Goal: Task Accomplishment & Management: Manage account settings

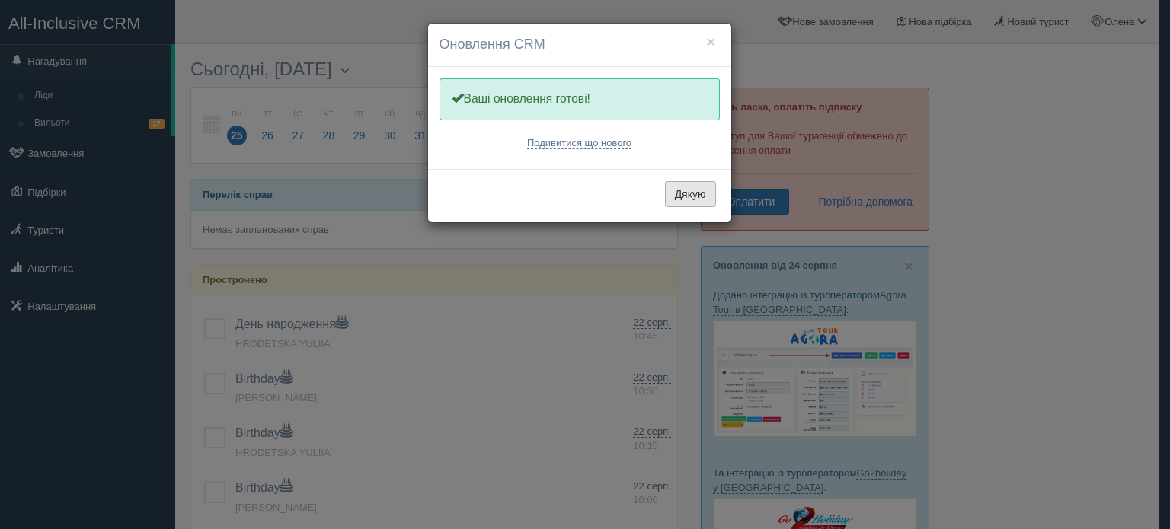
click at [694, 191] on button "Дякую" at bounding box center [690, 194] width 51 height 26
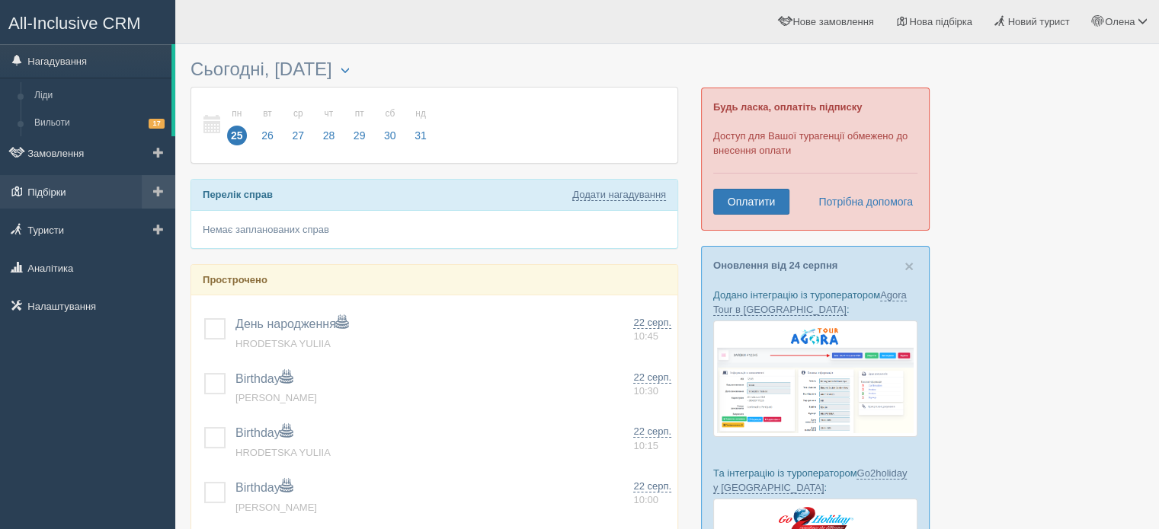
click at [78, 200] on link "Підбірки" at bounding box center [87, 192] width 175 height 34
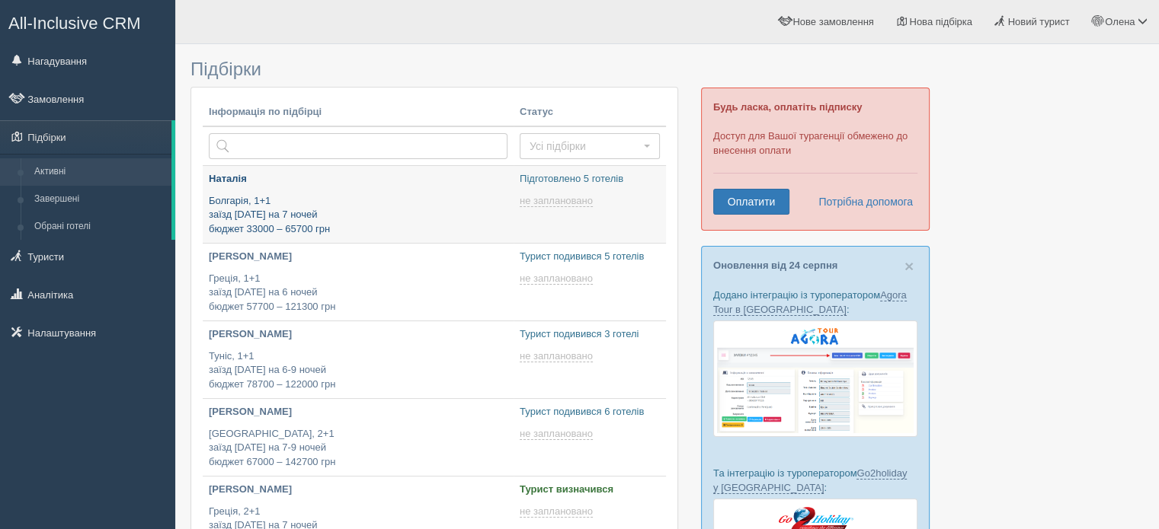
type input "[DATE] 16:15"
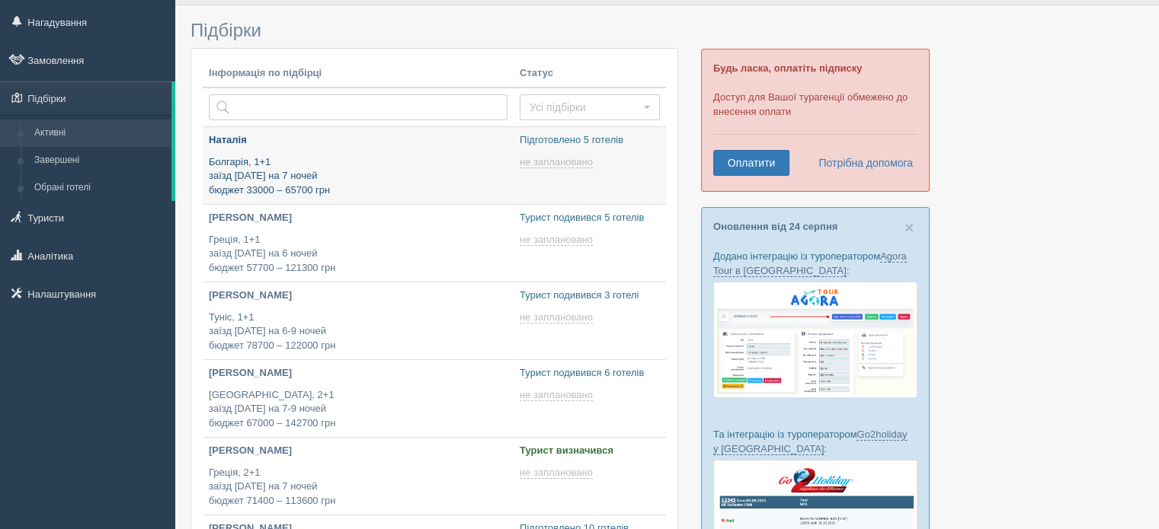
scroll to position [76, 0]
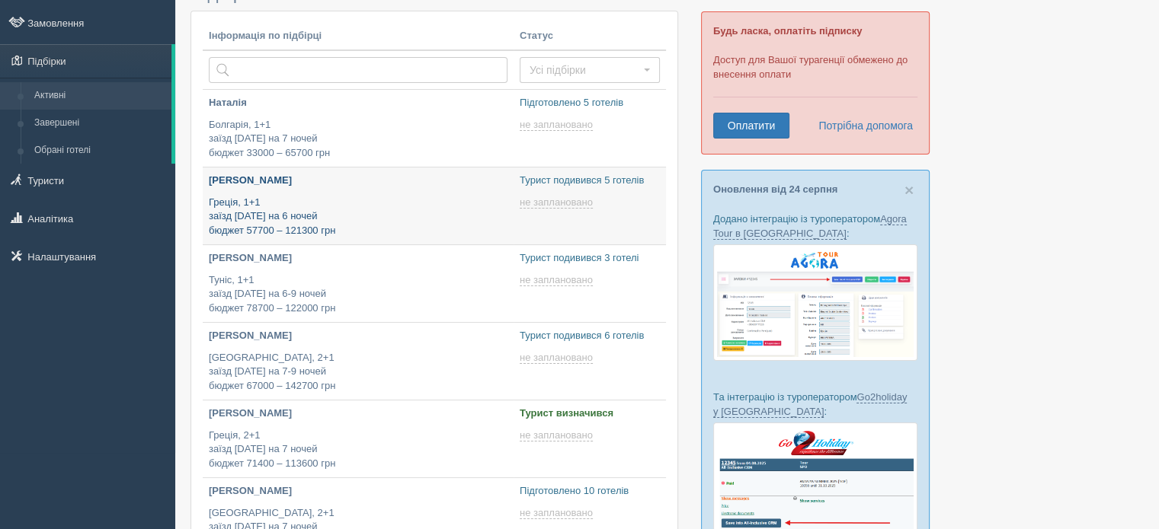
type input "2025-08-25 12:50"
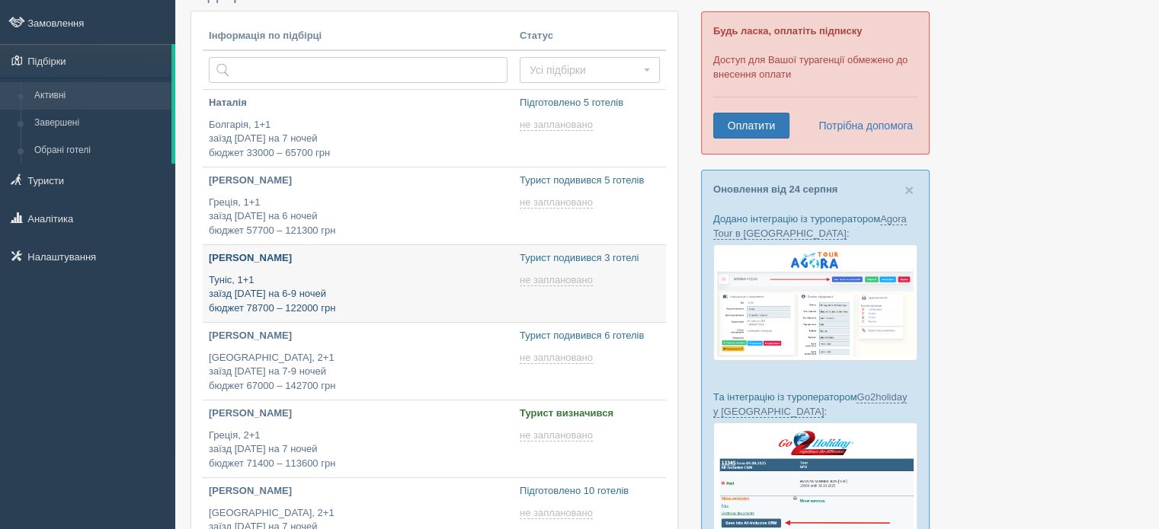
type input "[DATE] 17:50"
click at [365, 268] on div "Ольга лікар Туніс, 1+1 заїзд 20 серпня на 6-9 ночей бюджет 78700 – 122000 грн" at bounding box center [358, 283] width 299 height 64
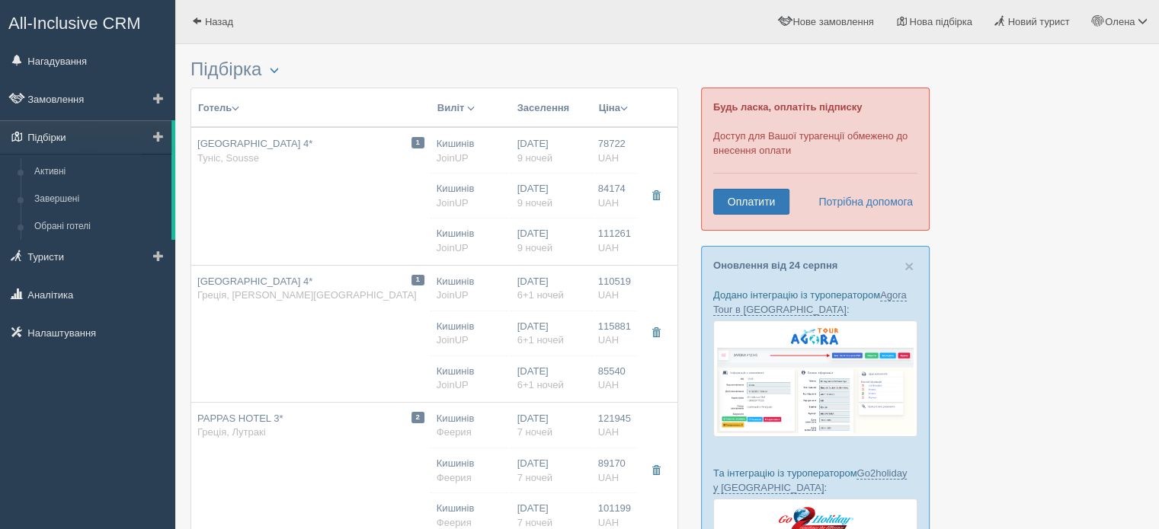
click at [49, 146] on link "Підбірки" at bounding box center [85, 137] width 171 height 34
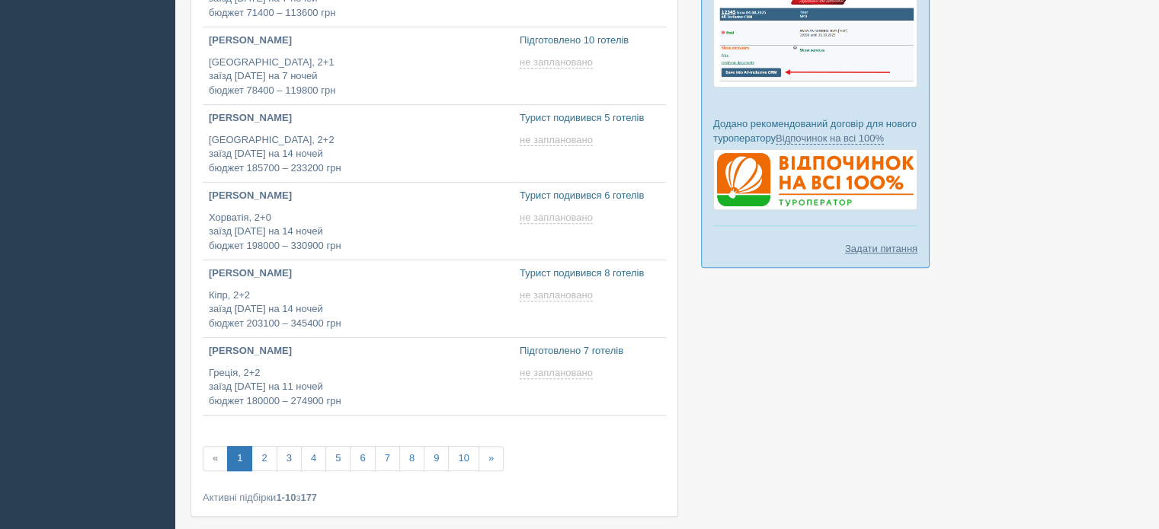
scroll to position [533, 0]
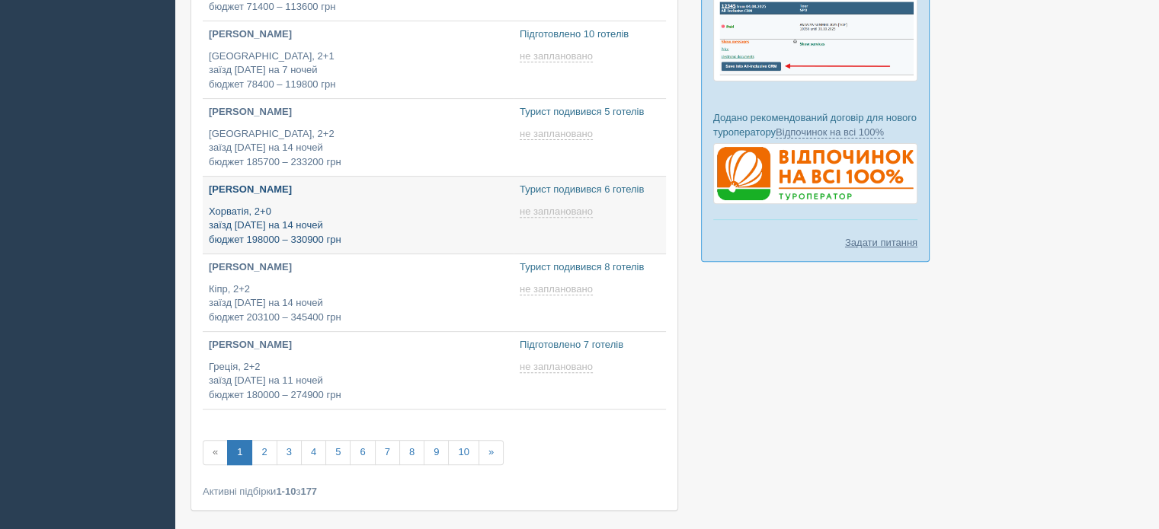
type input "2025-08-25 15:45"
type input "2025-08-25 16:00"
type input "2025-08-25 15:05"
type input "2025-08-25 20:40"
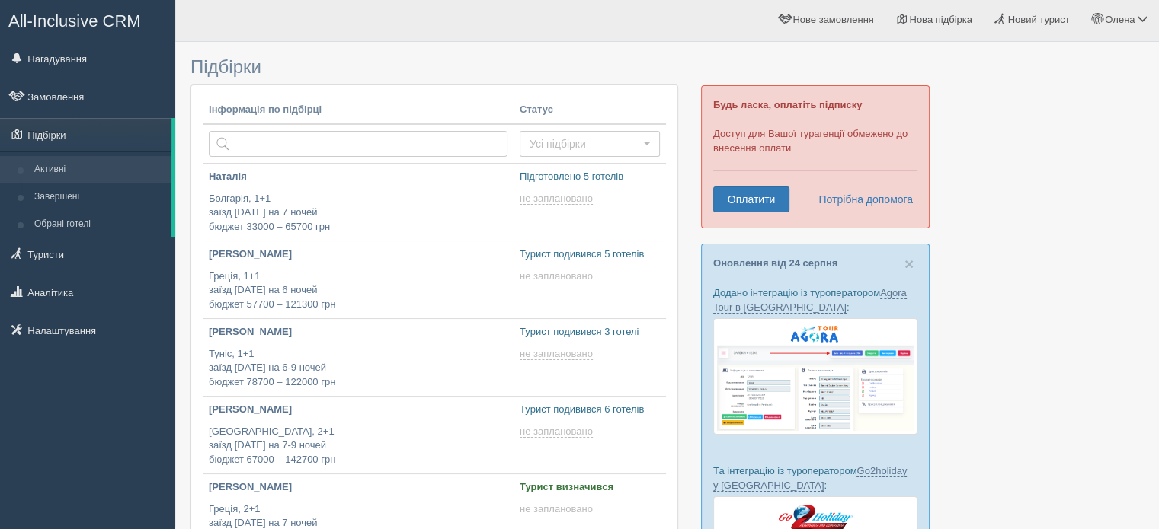
scroll to position [0, 0]
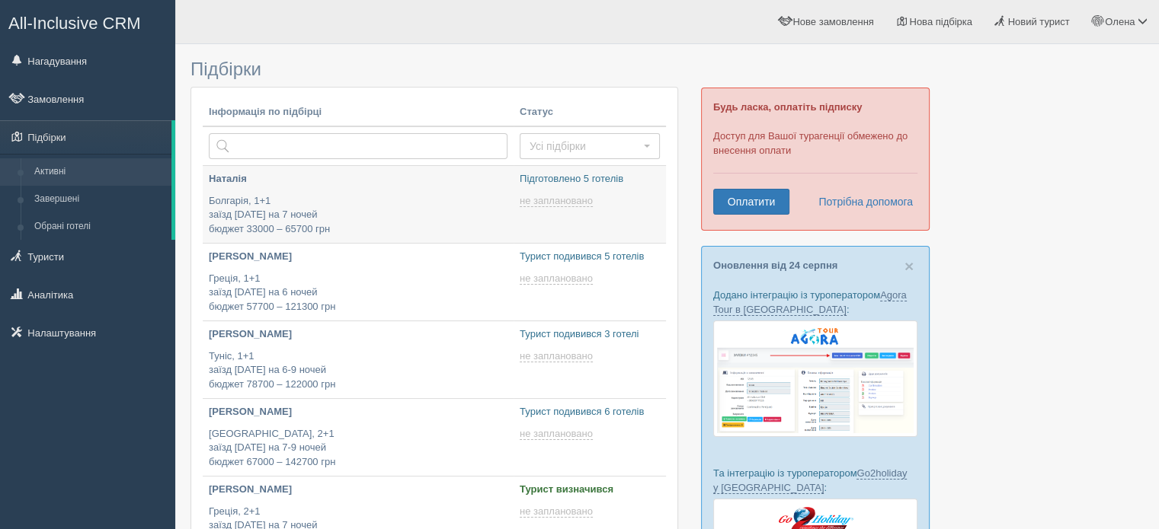
type input "2025-08-25 16:15"
click at [60, 146] on link "Підбірки" at bounding box center [85, 137] width 171 height 34
type input "2025-08-25 16:15"
click at [75, 142] on link "Підбірки" at bounding box center [85, 137] width 171 height 34
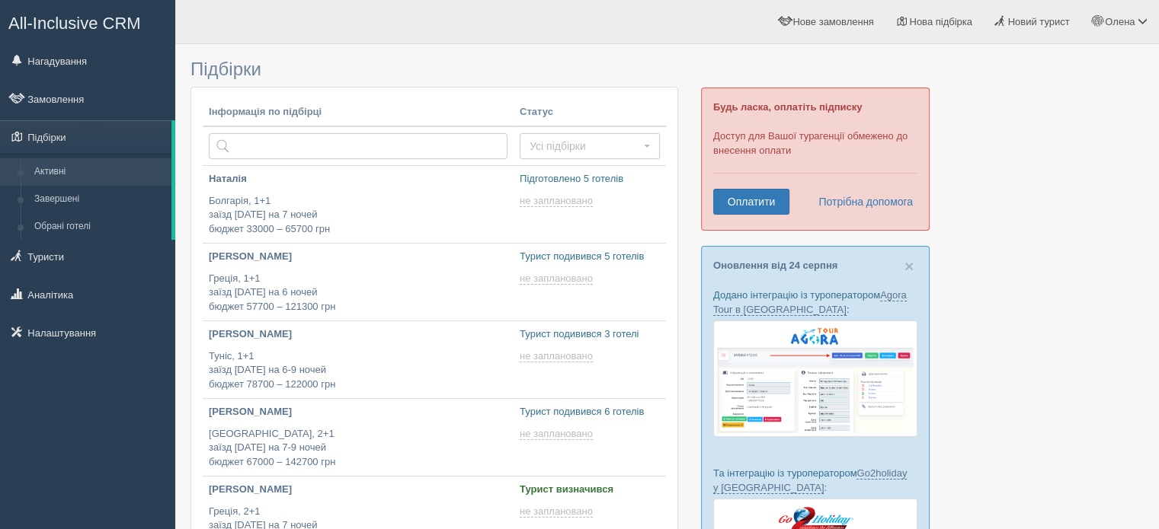
click at [75, 142] on link "Підбірки" at bounding box center [85, 137] width 171 height 34
click at [75, 147] on link "Підбірки" at bounding box center [85, 137] width 171 height 34
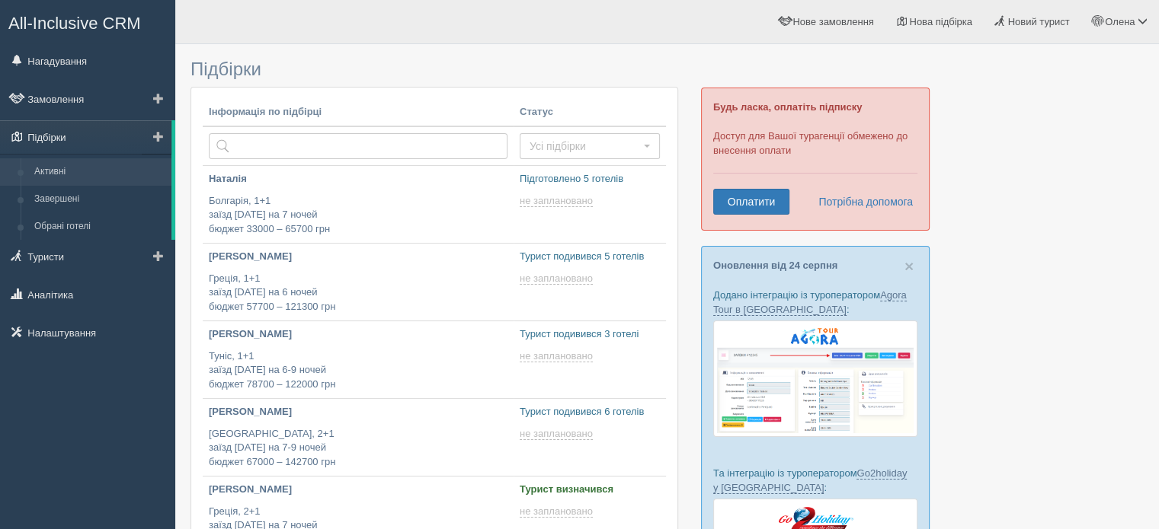
click at [78, 150] on link "Підбірки" at bounding box center [85, 137] width 171 height 34
click at [78, 138] on link "Підбірки" at bounding box center [85, 137] width 171 height 34
